Goal: Obtain resource: Obtain resource

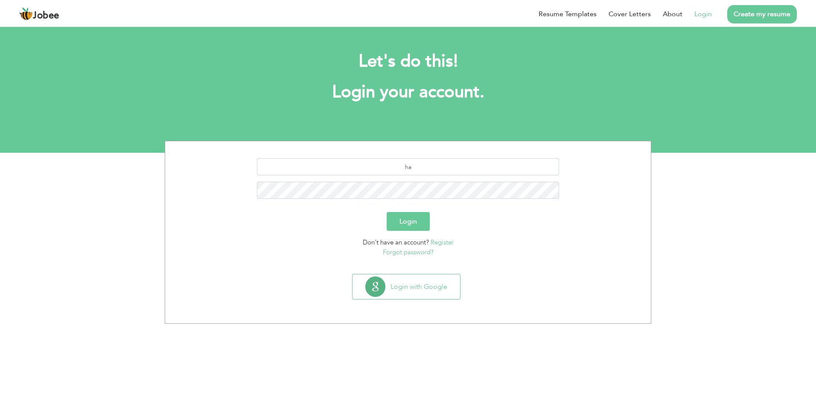
type input "h"
type input "[EMAIL_ADDRESS][DOMAIN_NAME]"
click at [421, 216] on button "Login" at bounding box center [408, 221] width 43 height 19
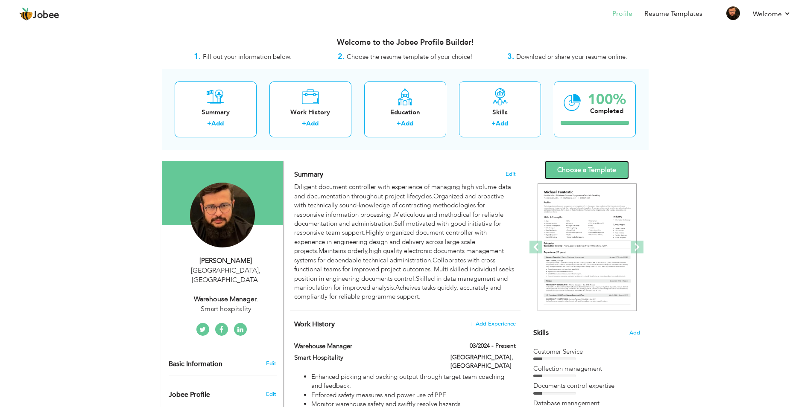
click at [574, 168] on link "Choose a Template" at bounding box center [586, 170] width 85 height 18
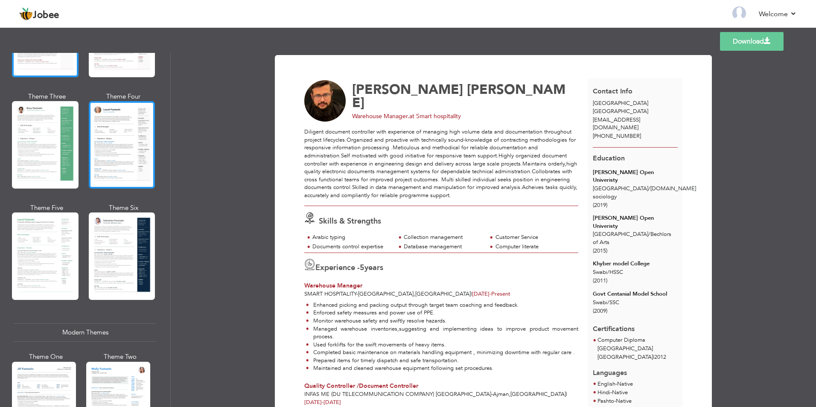
scroll to position [171, 0]
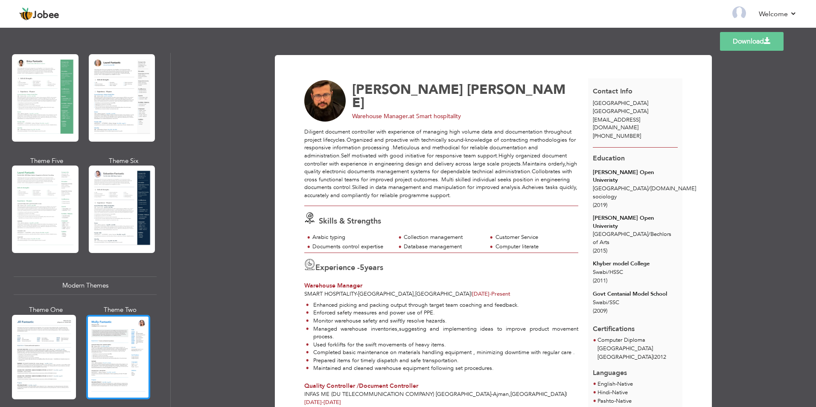
click at [135, 336] on div at bounding box center [118, 357] width 64 height 85
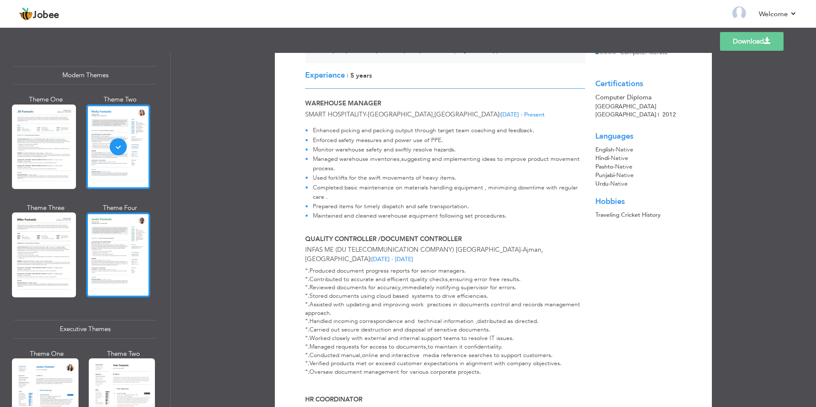
scroll to position [427, 0]
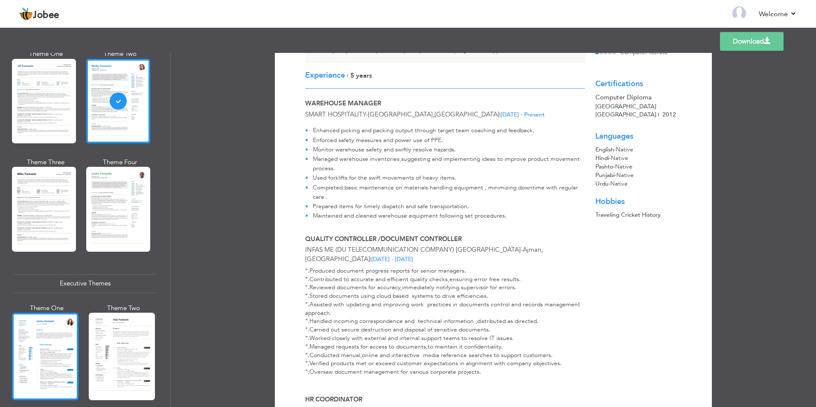
click at [59, 363] on div at bounding box center [45, 357] width 67 height 88
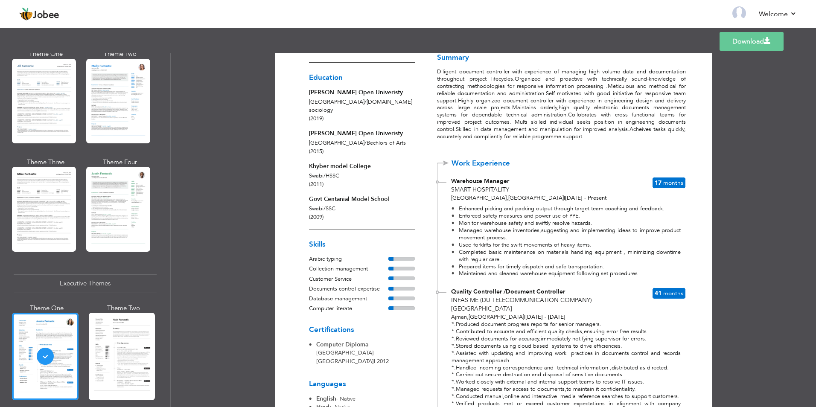
scroll to position [0, 0]
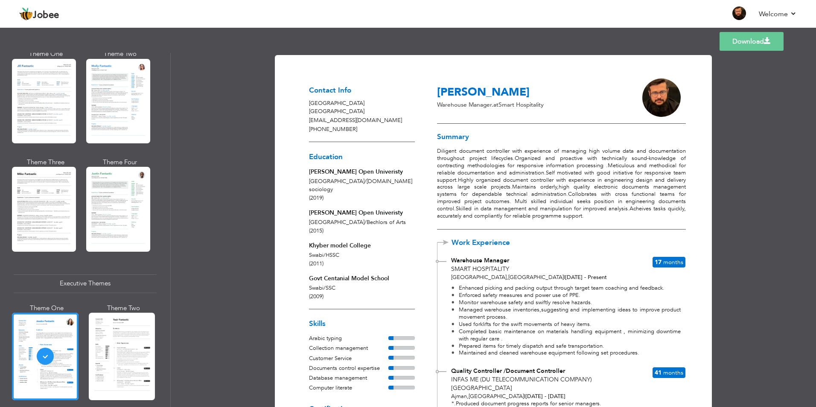
click at [739, 38] on link "Download" at bounding box center [752, 41] width 64 height 19
